Goal: Check status: Check status

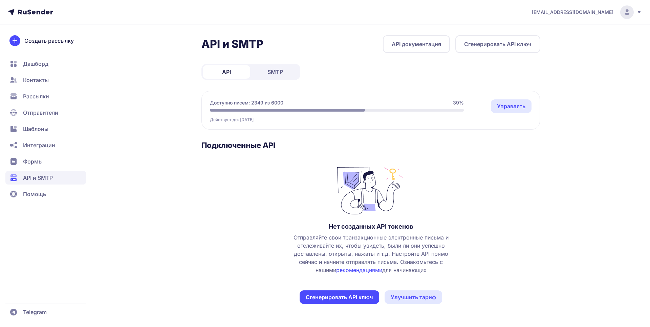
click at [273, 69] on span "SMTP" at bounding box center [276, 72] width 16 height 8
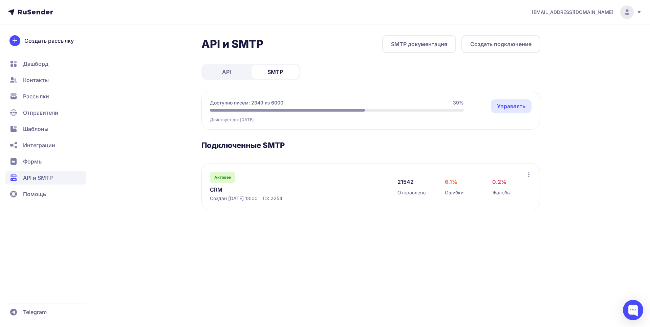
click at [219, 190] on link "CRM" at bounding box center [279, 189] width 139 height 8
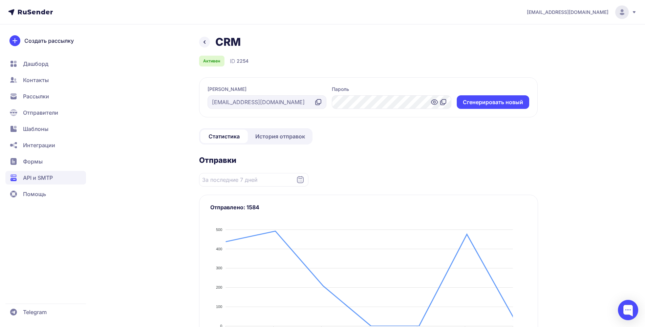
click at [267, 141] on link "История отправок" at bounding box center [280, 136] width 62 height 14
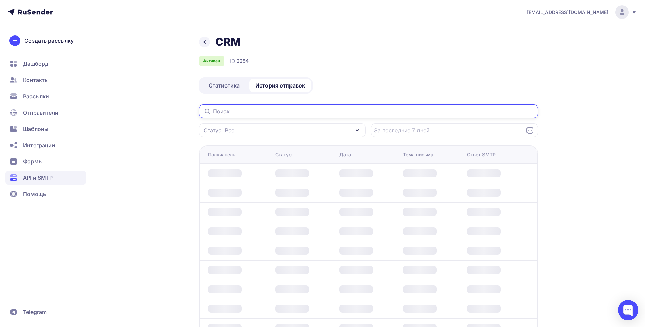
click at [247, 112] on input "text" at bounding box center [368, 111] width 339 height 14
paste input "[EMAIL_ADDRESS][DOMAIN_NAME]"
type input "[EMAIL_ADDRESS][DOMAIN_NAME]"
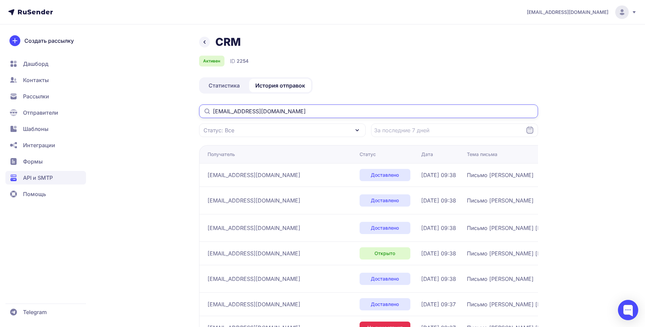
click at [295, 111] on input "[EMAIL_ADDRESS][DOMAIN_NAME]" at bounding box center [368, 111] width 339 height 14
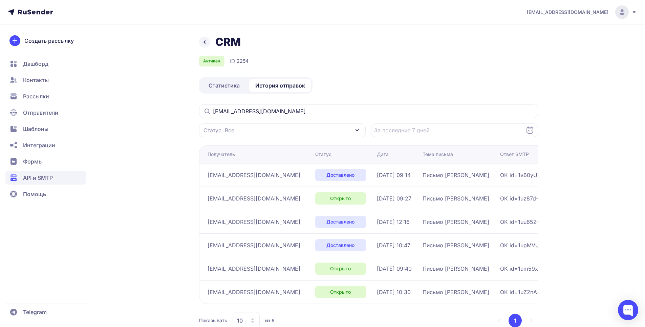
click at [416, 58] on div "Активен ID 2254" at bounding box center [368, 61] width 339 height 11
